Goal: Task Accomplishment & Management: Complete application form

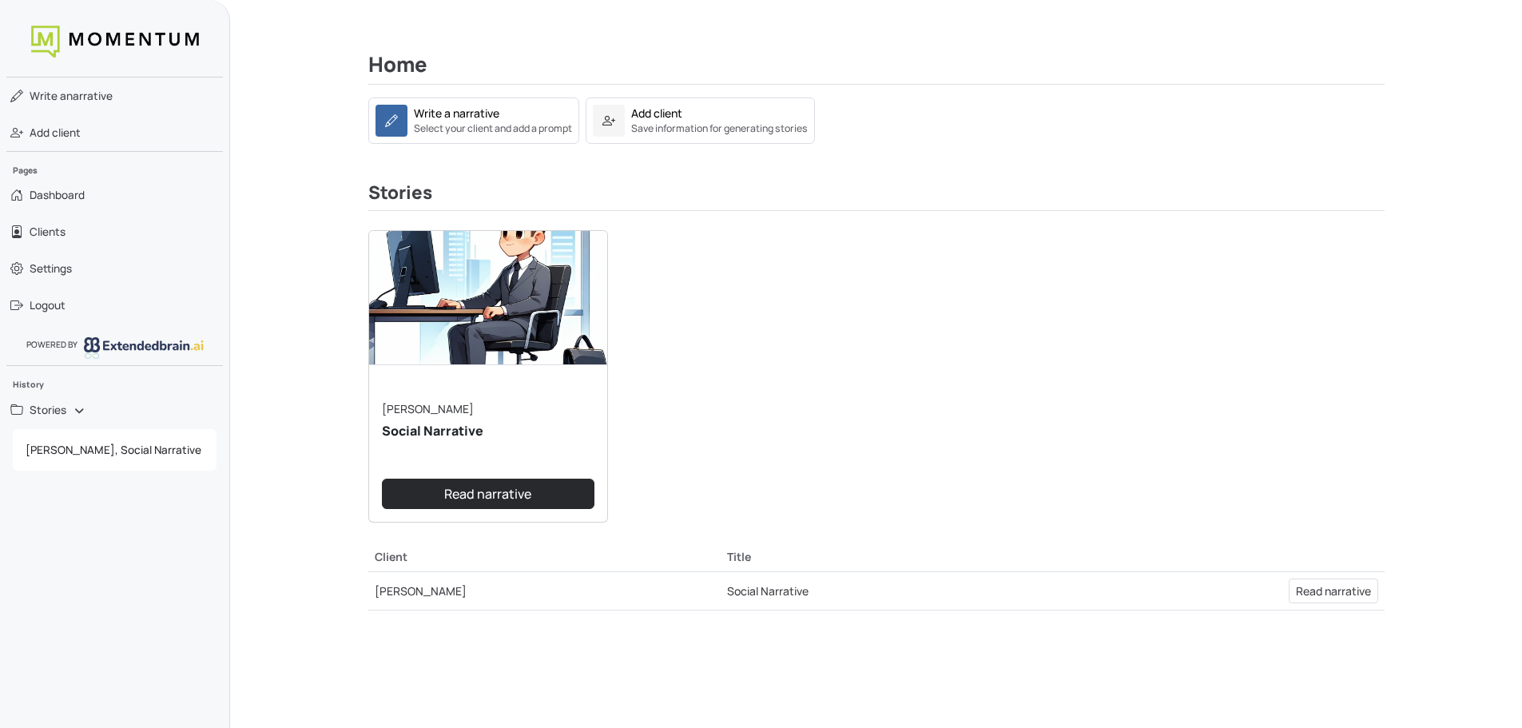
scroll to position [160, 0]
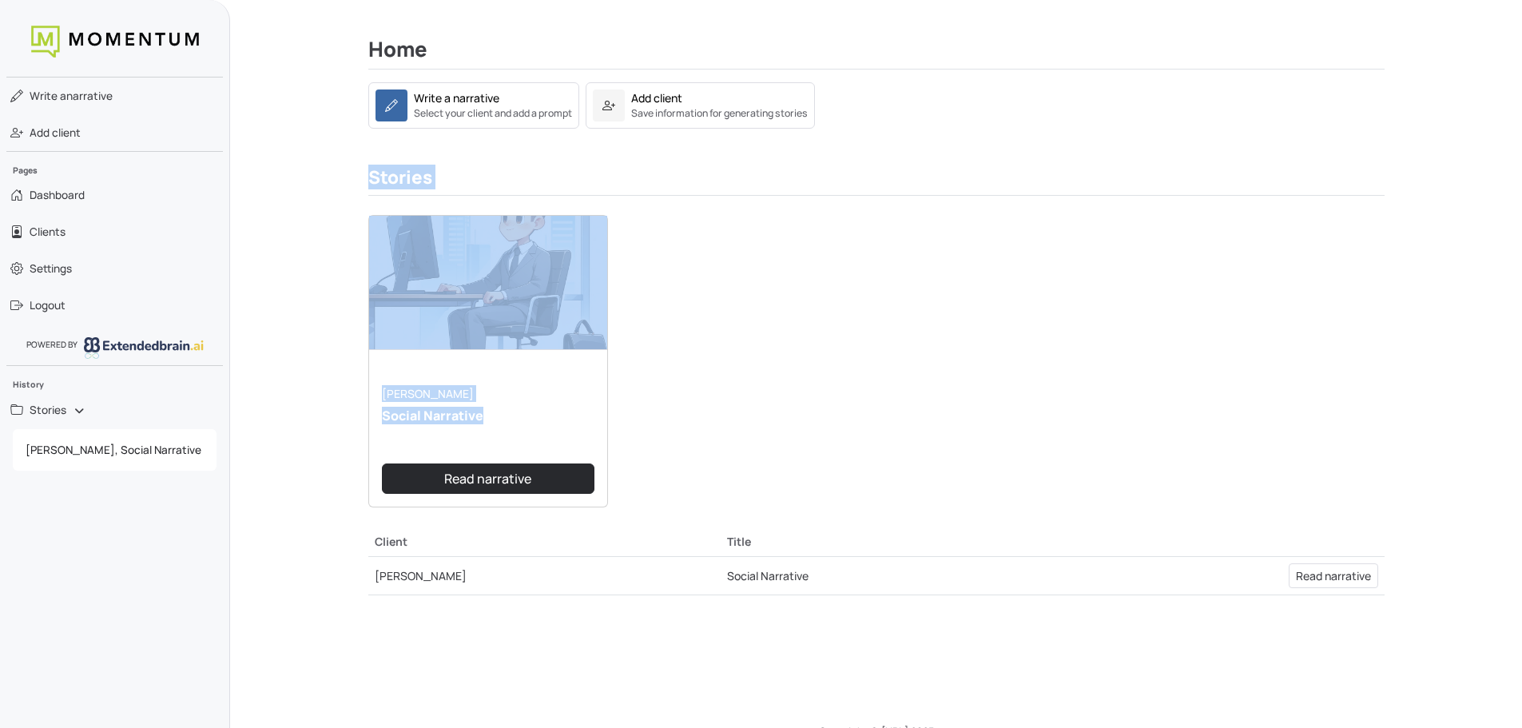
drag, startPoint x: 363, startPoint y: 173, endPoint x: 667, endPoint y: 513, distance: 456.0
click at [667, 513] on div "Home Write a narrative Select your client and add a prompt Add client Save info…" at bounding box center [876, 322] width 1055 height 647
click at [765, 429] on div "[PERSON_NAME] Social Narrative Read narrative" at bounding box center [876, 365] width 1035 height 300
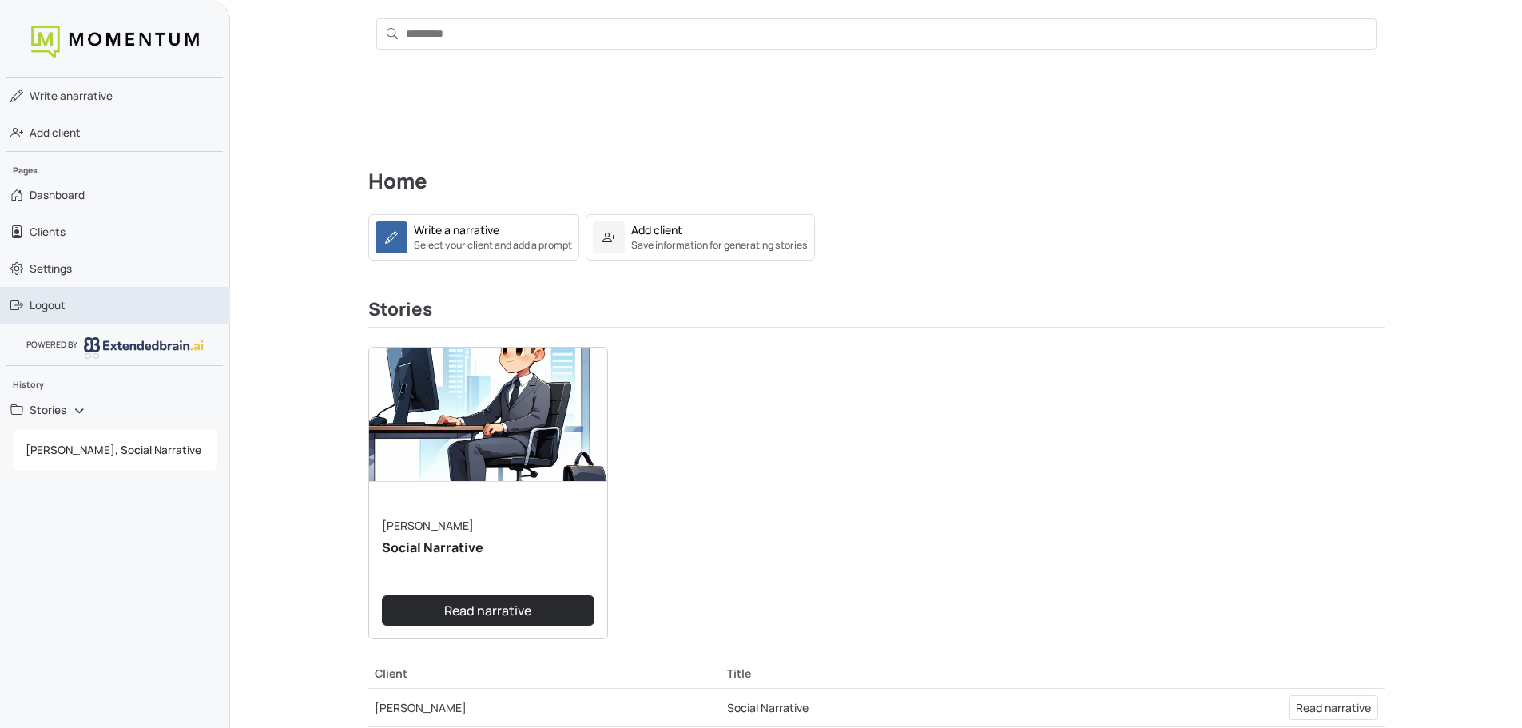
scroll to position [0, 0]
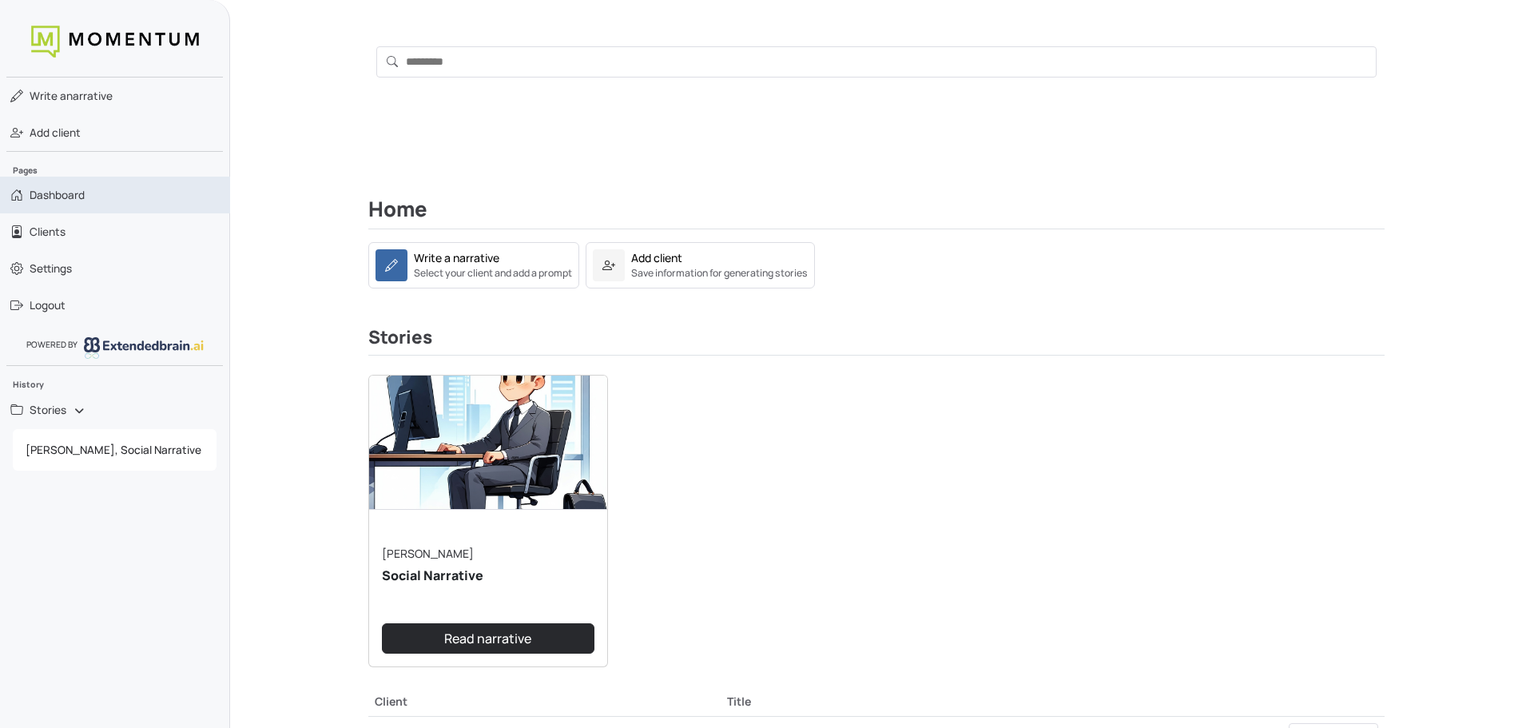
drag, startPoint x: 96, startPoint y: 189, endPoint x: 93, endPoint y: 199, distance: 10.1
click at [96, 189] on link "Dashboard" at bounding box center [115, 195] width 230 height 37
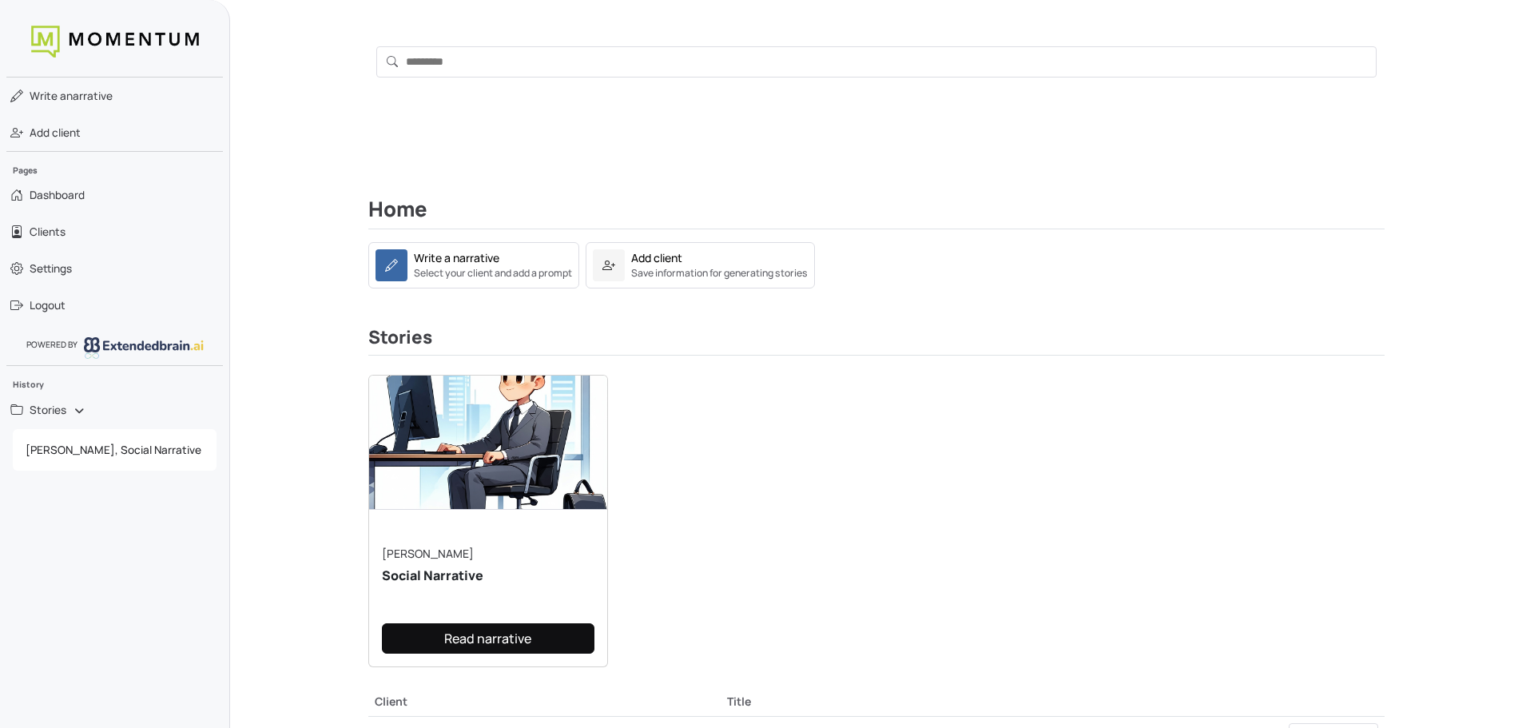
click at [476, 627] on link "Read narrative" at bounding box center [488, 638] width 213 height 30
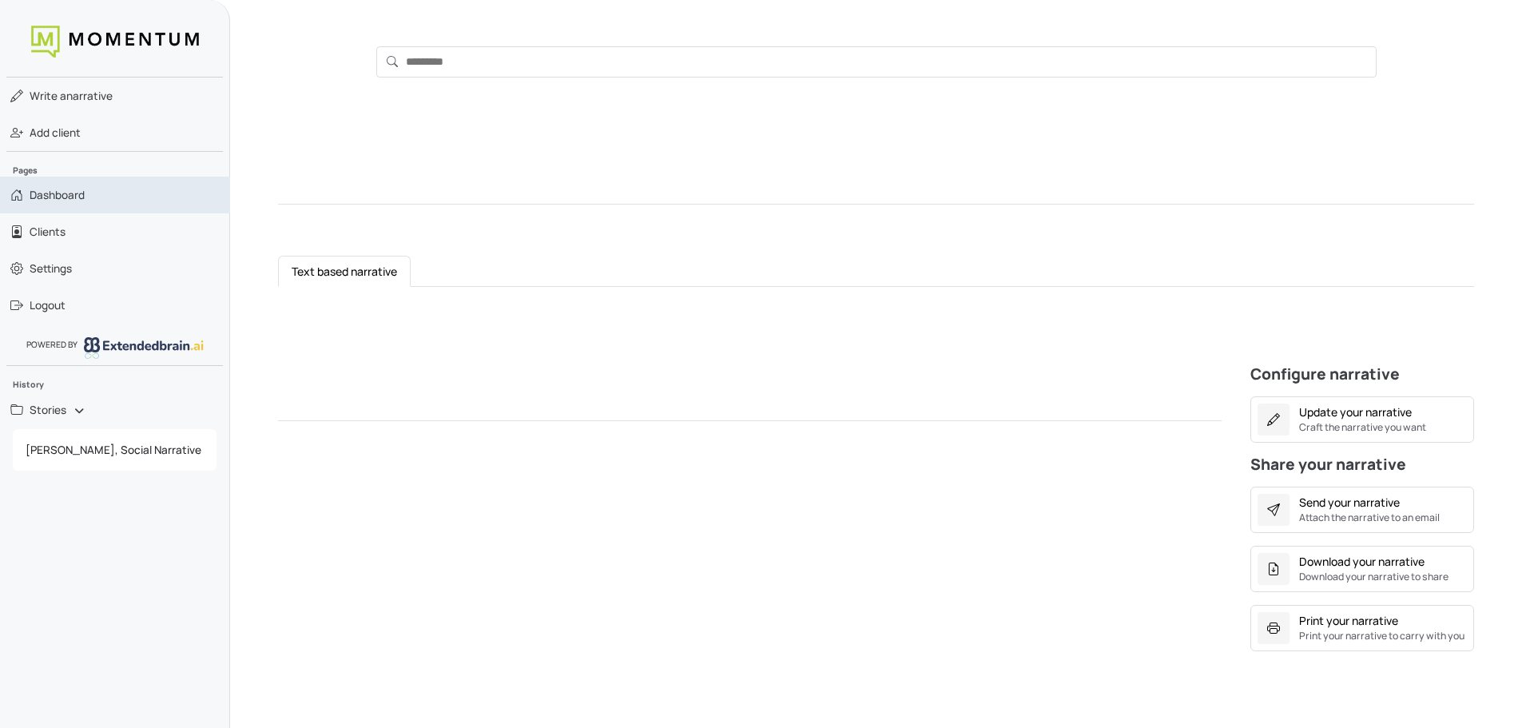
click at [55, 196] on span "Dashboard" at bounding box center [57, 195] width 55 height 16
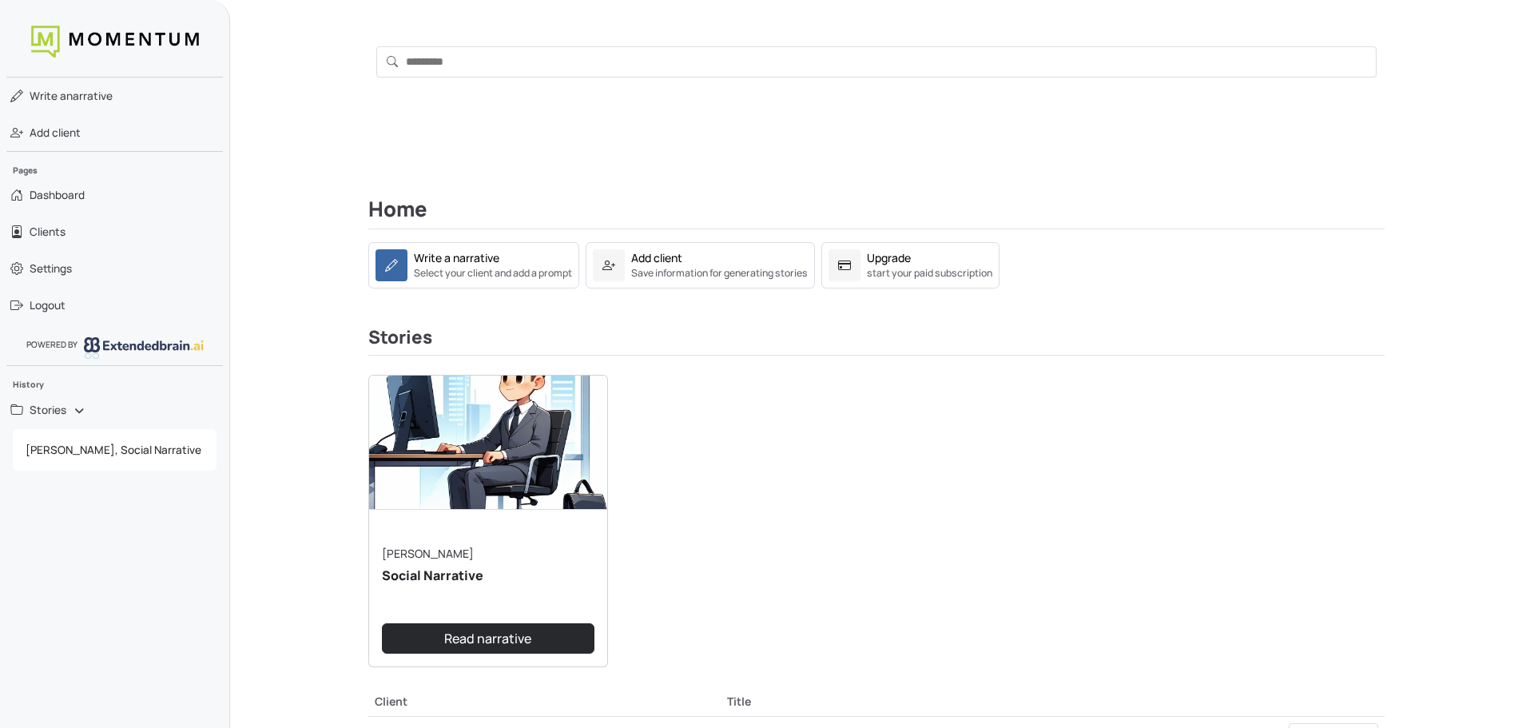
click at [503, 457] on img at bounding box center [488, 443] width 238 height 134
click at [423, 408] on img at bounding box center [488, 443] width 238 height 134
click at [467, 630] on link "Read narrative" at bounding box center [488, 638] width 213 height 30
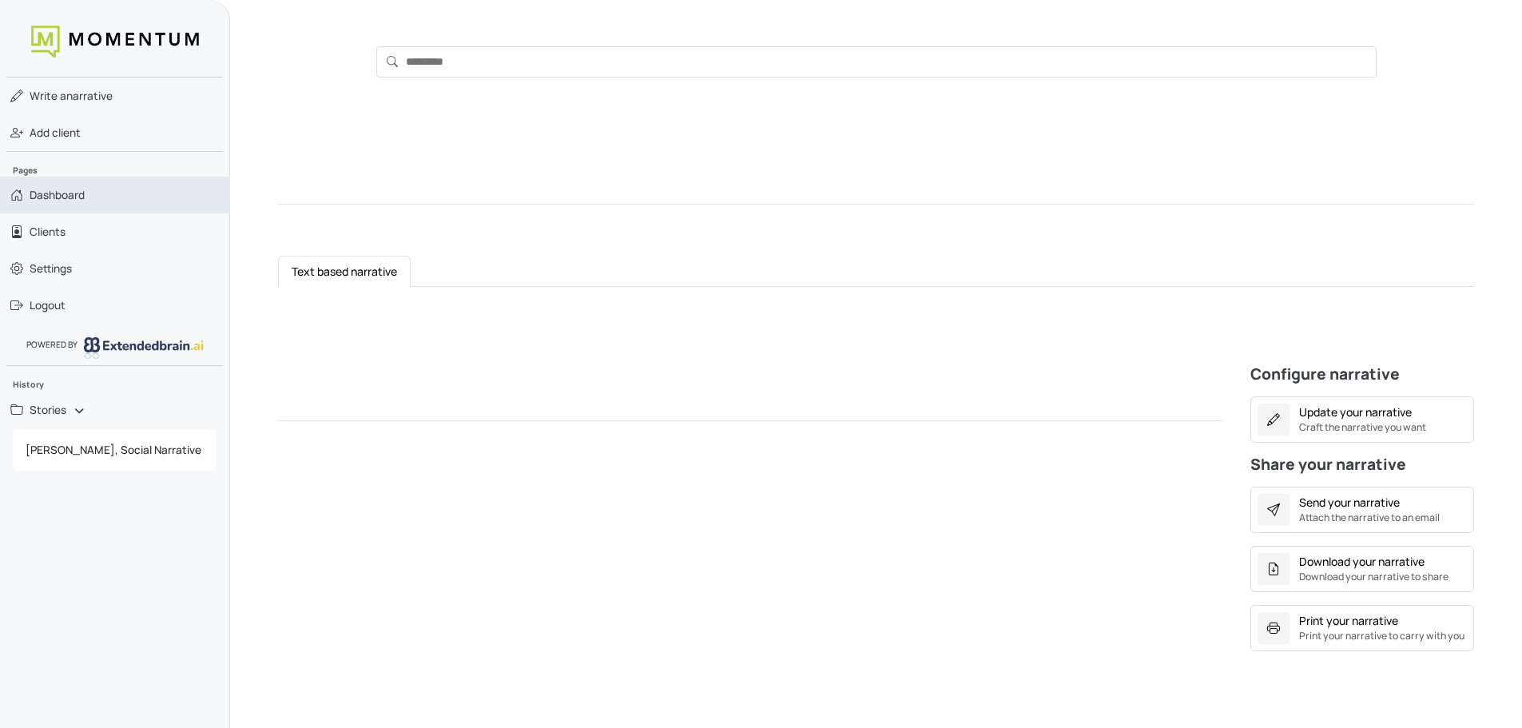
click at [89, 209] on link "Dashboard" at bounding box center [115, 195] width 230 height 37
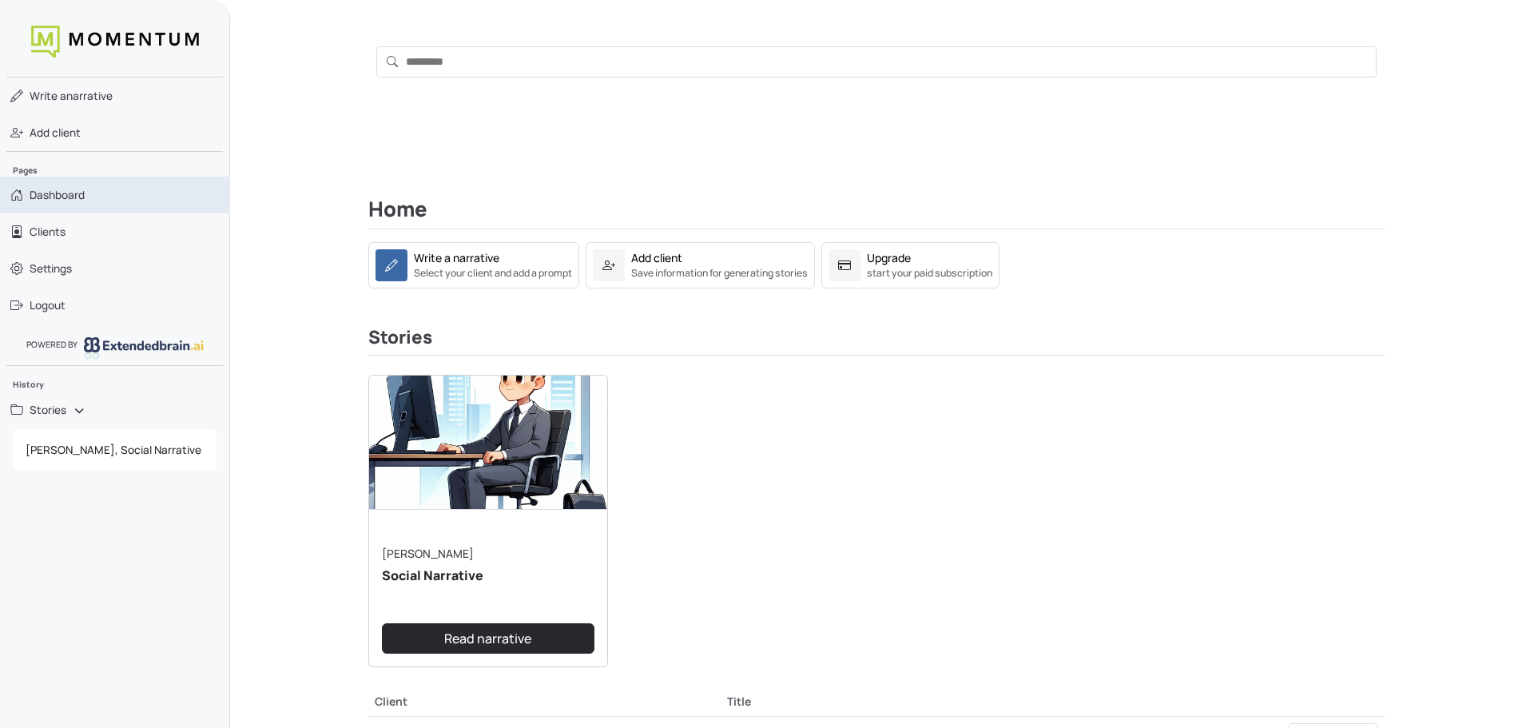
click at [125, 192] on link "Dashboard" at bounding box center [115, 195] width 230 height 37
click at [437, 267] on small "Select your client and add a prompt" at bounding box center [493, 273] width 158 height 14
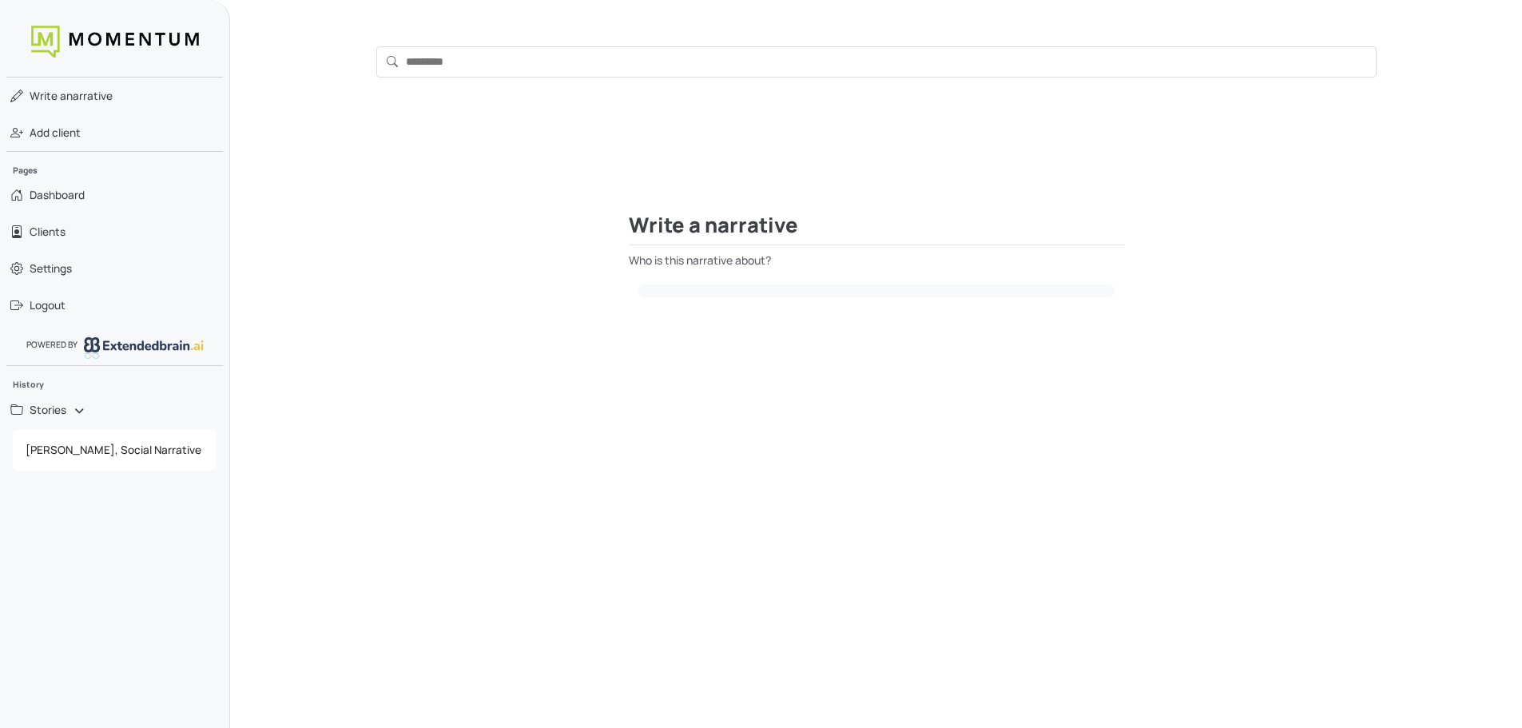
click at [716, 264] on label "Who is this narrative about?" at bounding box center [876, 260] width 495 height 17
click at [0, 0] on select "**********" at bounding box center [0, 0] width 0 height 0
click at [98, 233] on link "Clients" at bounding box center [115, 231] width 230 height 37
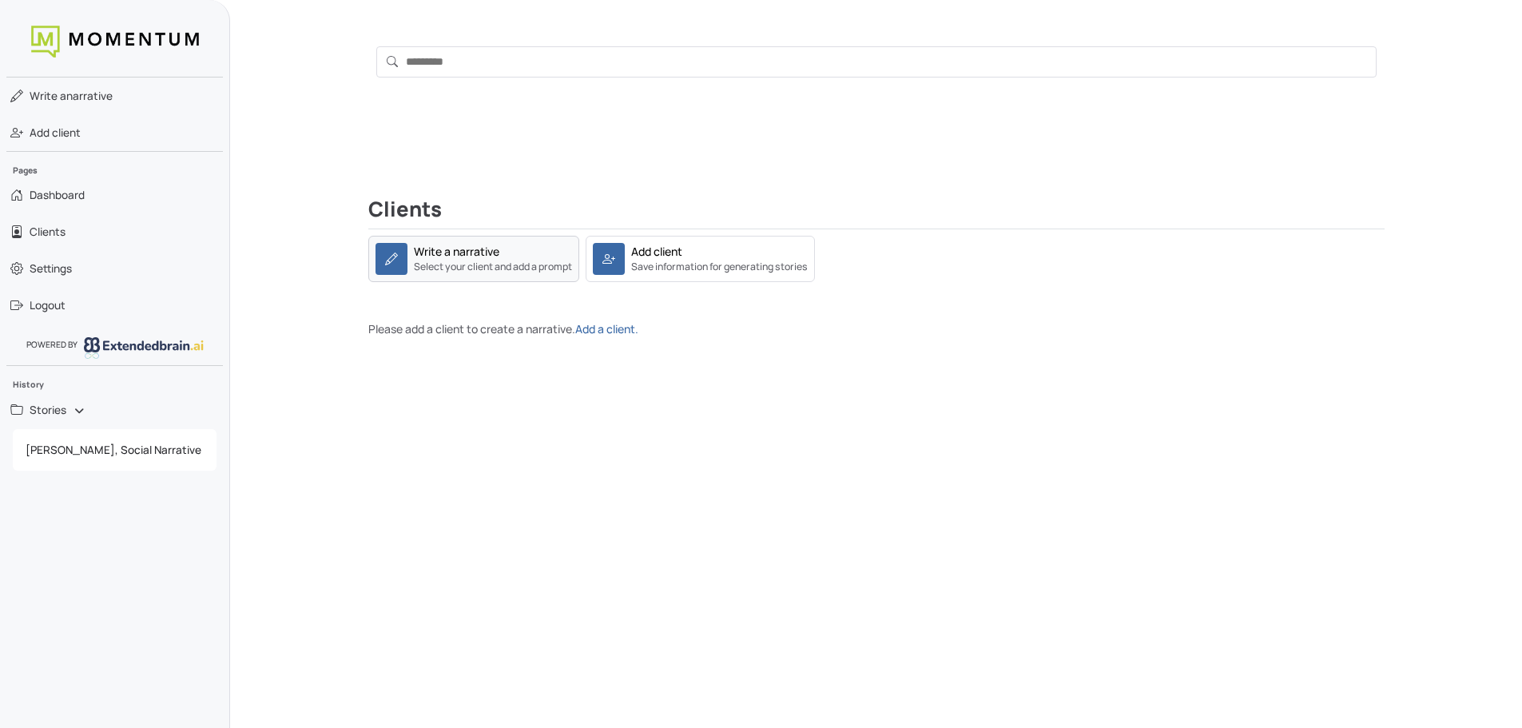
click at [463, 260] on small "Select your client and add a prompt" at bounding box center [493, 267] width 158 height 14
